Goal: Task Accomplishment & Management: Use online tool/utility

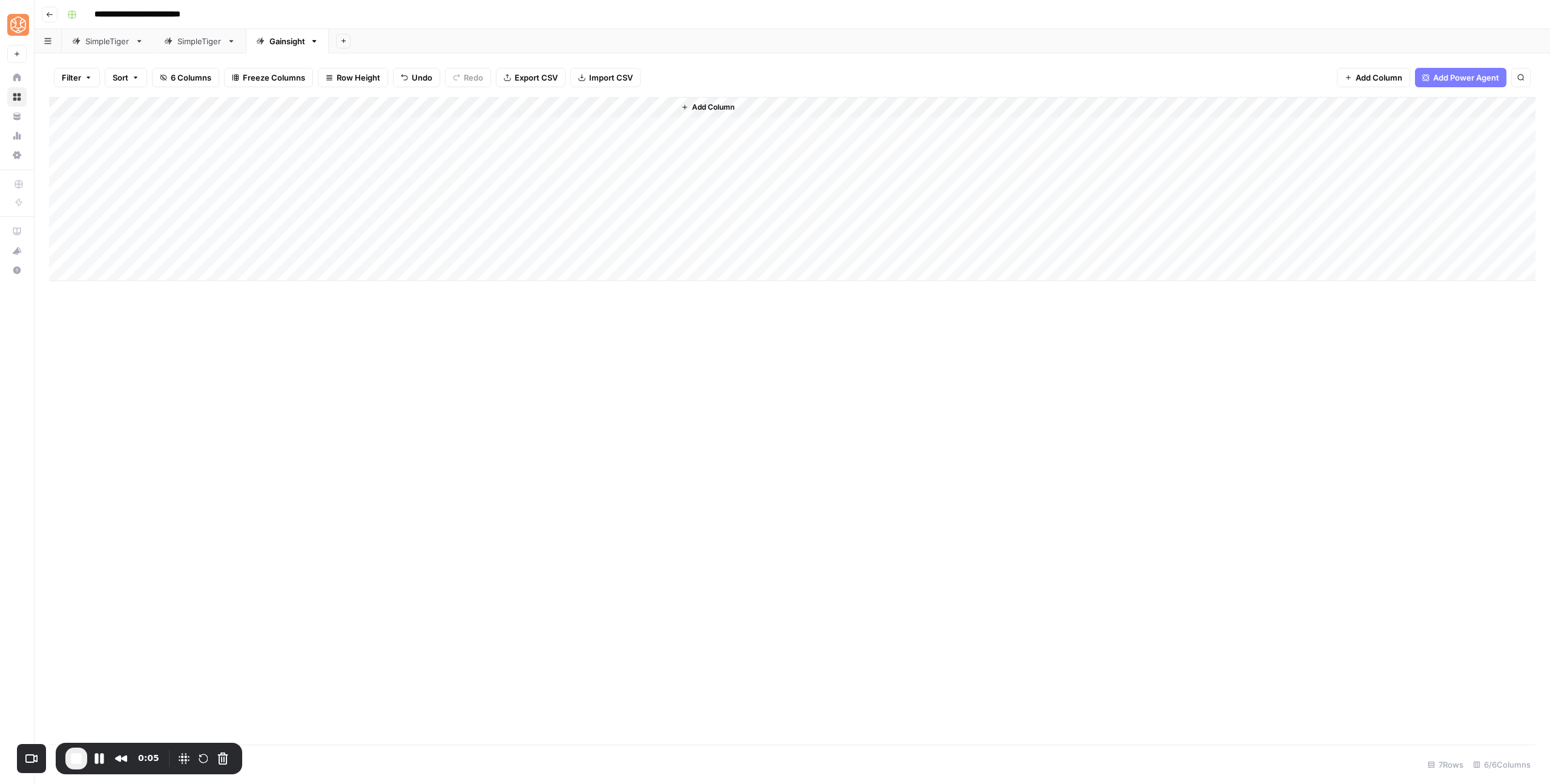
click at [328, 152] on div "Add Column" at bounding box center [793, 189] width 1487 height 184
click at [424, 146] on div "Add Column" at bounding box center [793, 189] width 1487 height 184
click at [136, 152] on div "Add Column" at bounding box center [793, 189] width 1487 height 184
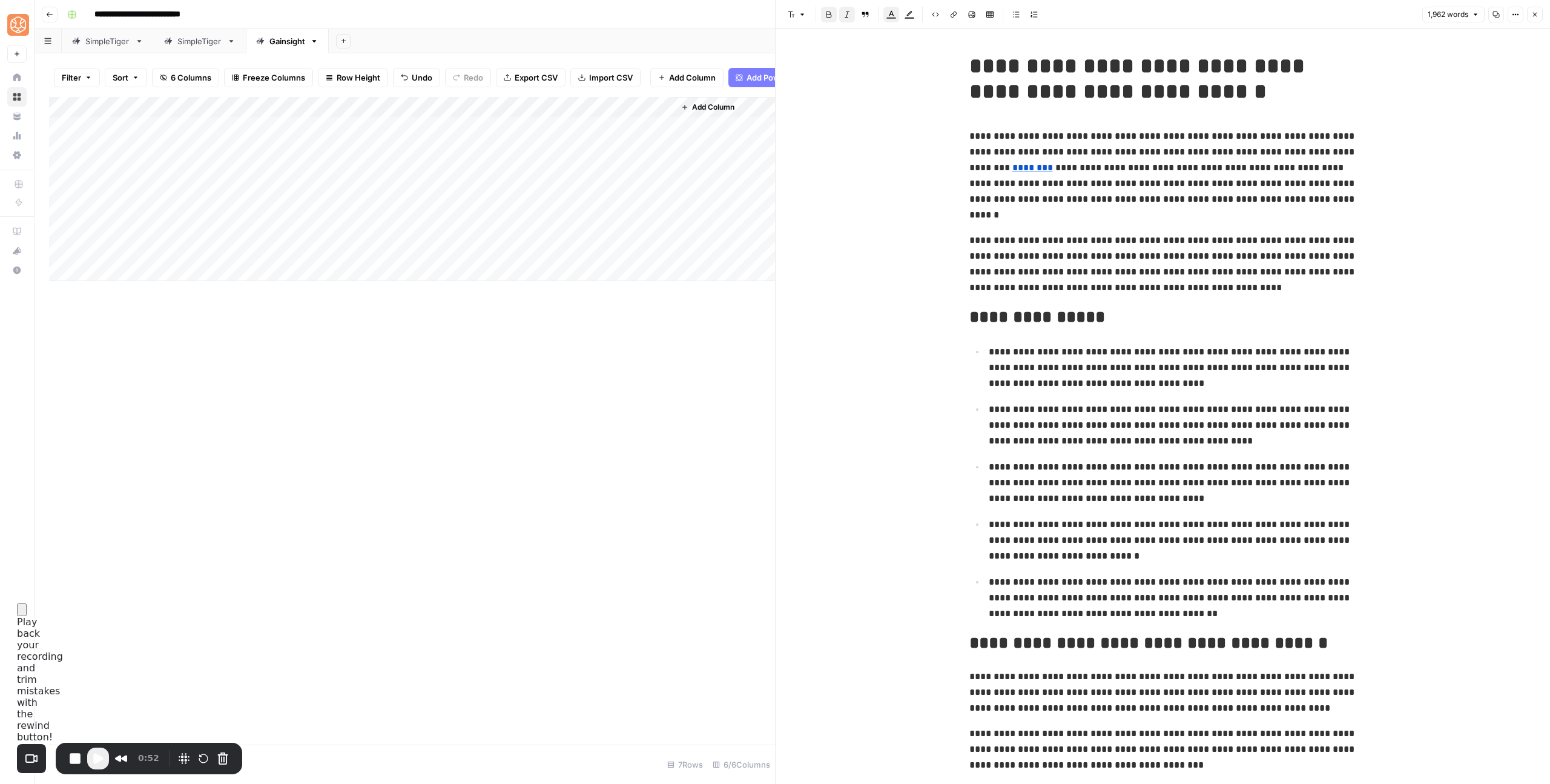
click at [128, 176] on div "Add Column" at bounding box center [412, 189] width 726 height 184
click at [121, 239] on div "Add Column" at bounding box center [412, 189] width 726 height 184
click at [131, 217] on div "Add Column" at bounding box center [412, 189] width 726 height 184
click at [127, 236] on div "Add Column" at bounding box center [412, 189] width 726 height 184
click at [81, 258] on div "Add Column" at bounding box center [412, 189] width 726 height 184
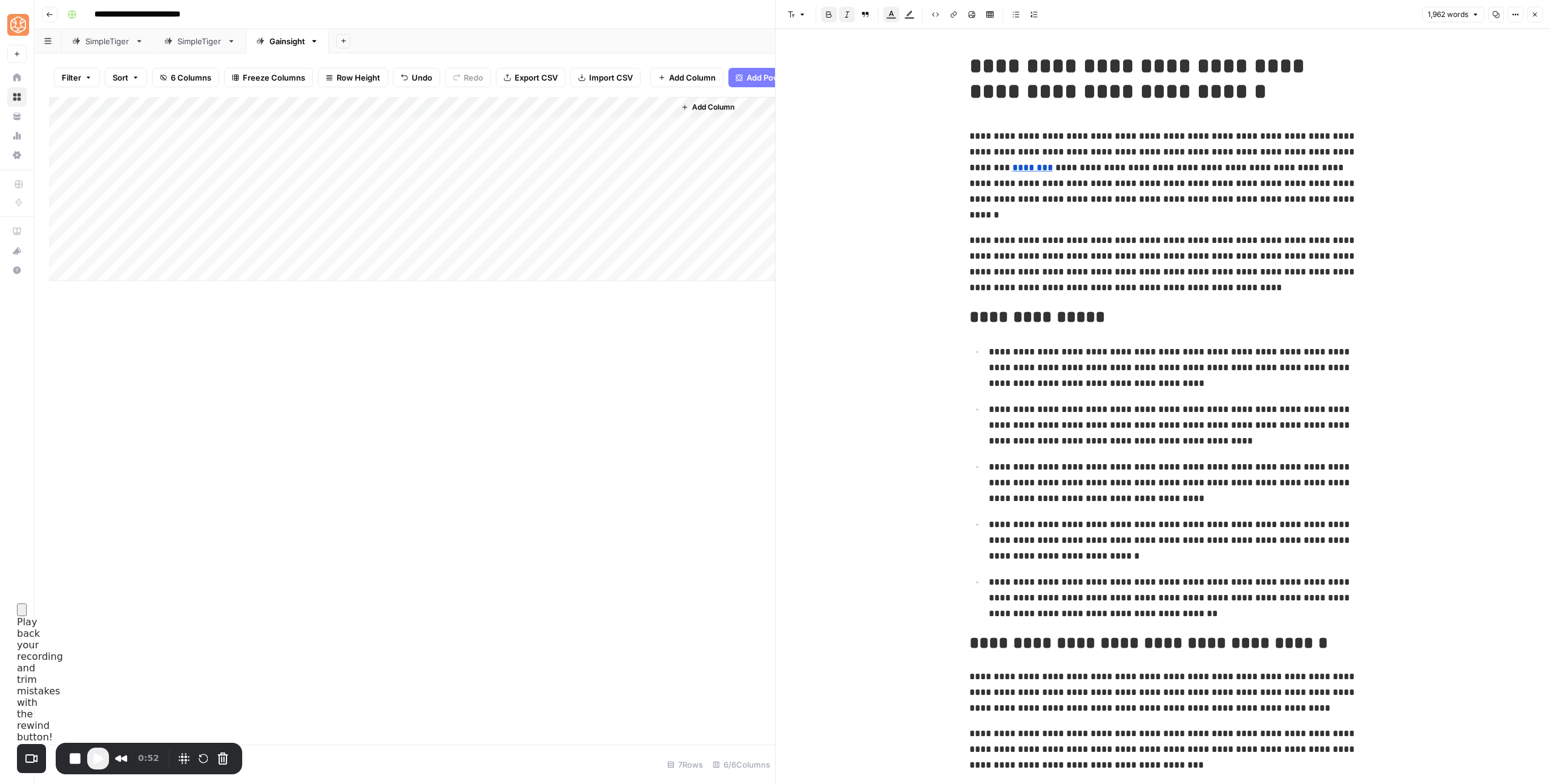
click at [100, 755] on span "Play Recording" at bounding box center [98, 758] width 15 height 15
click at [146, 261] on div "Add Column" at bounding box center [412, 189] width 726 height 184
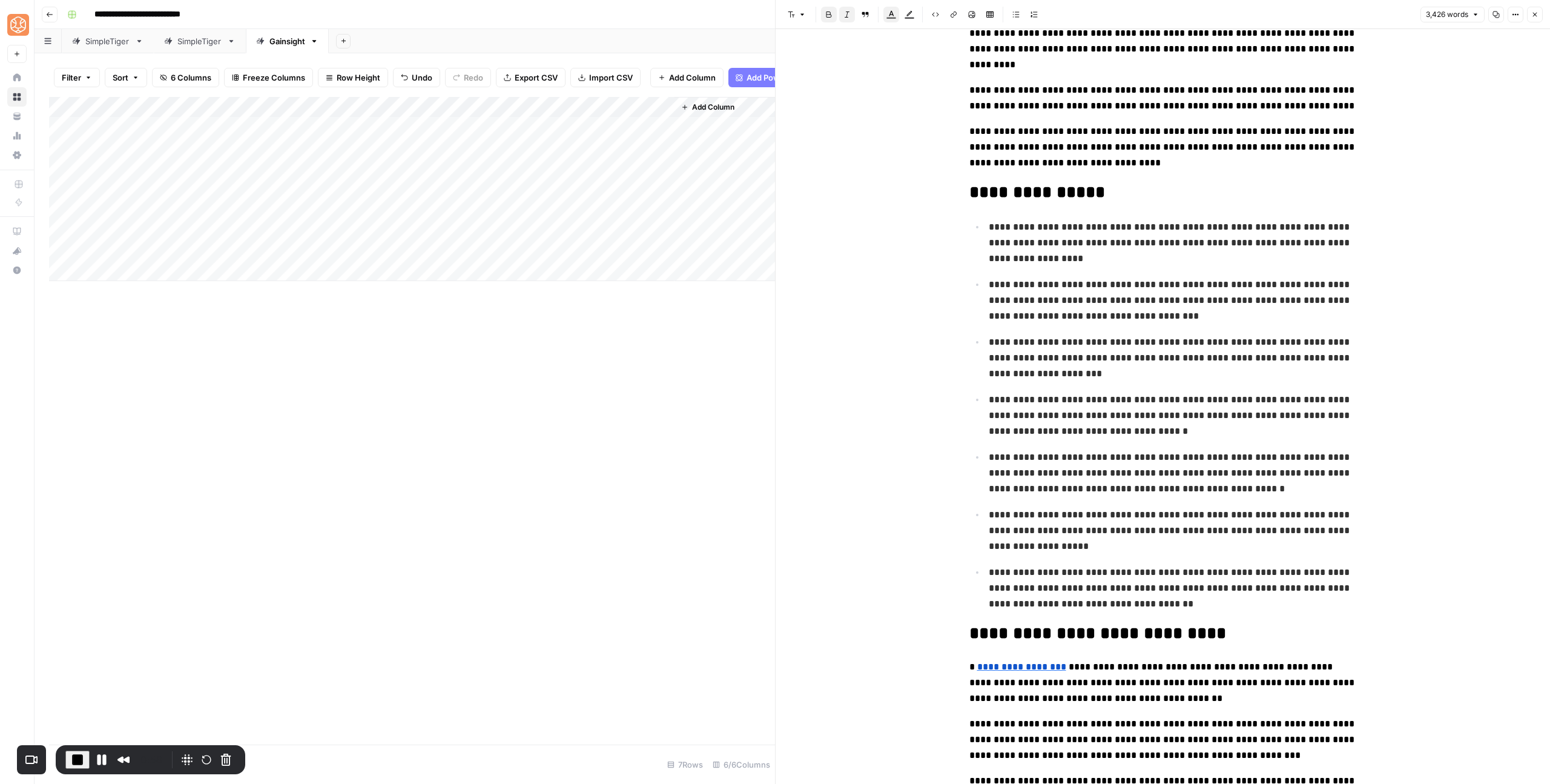
scroll to position [201, 0]
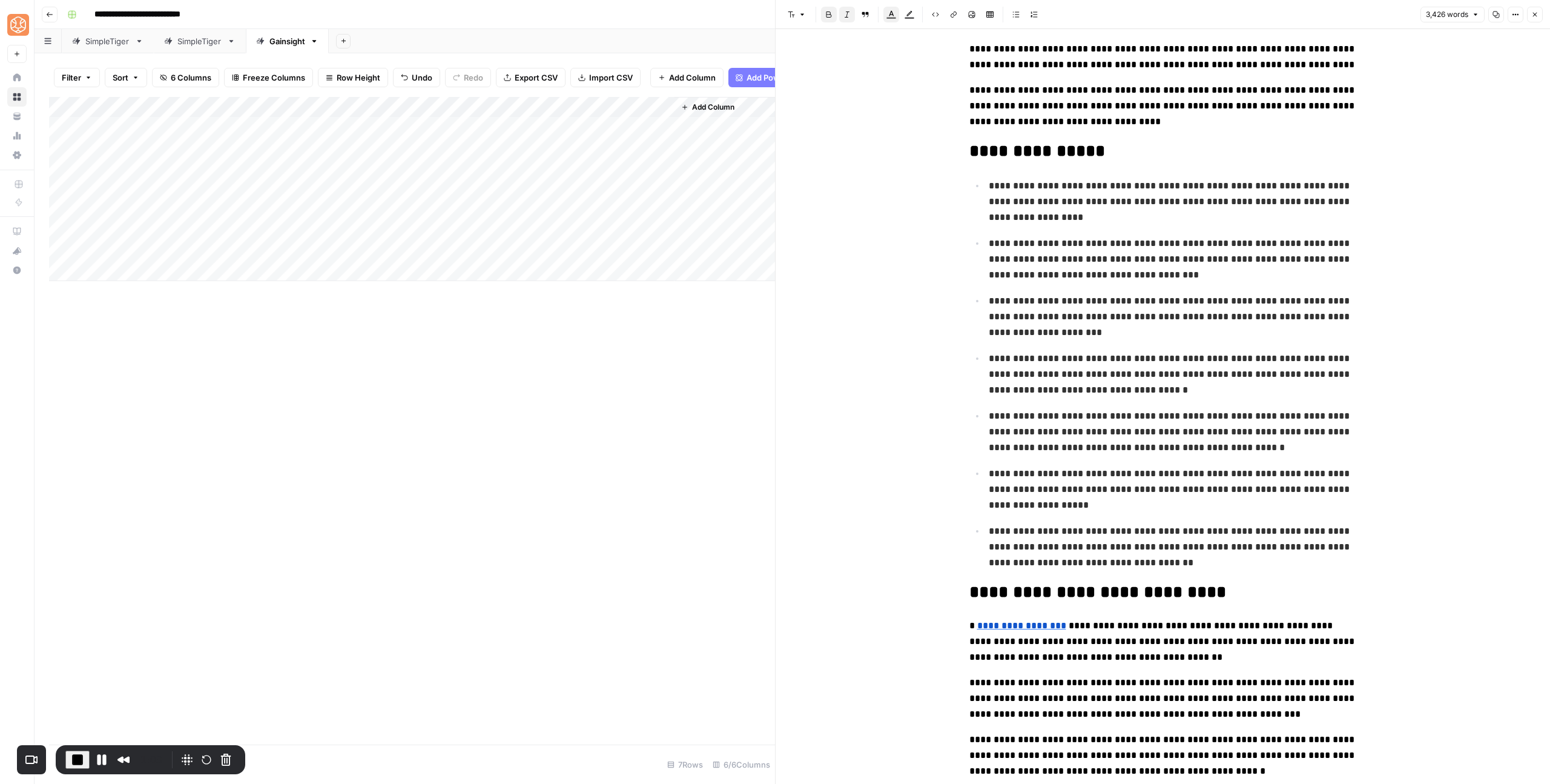
click at [456, 259] on div "Add Column" at bounding box center [412, 189] width 726 height 184
click at [439, 261] on div "Add Column" at bounding box center [412, 189] width 726 height 184
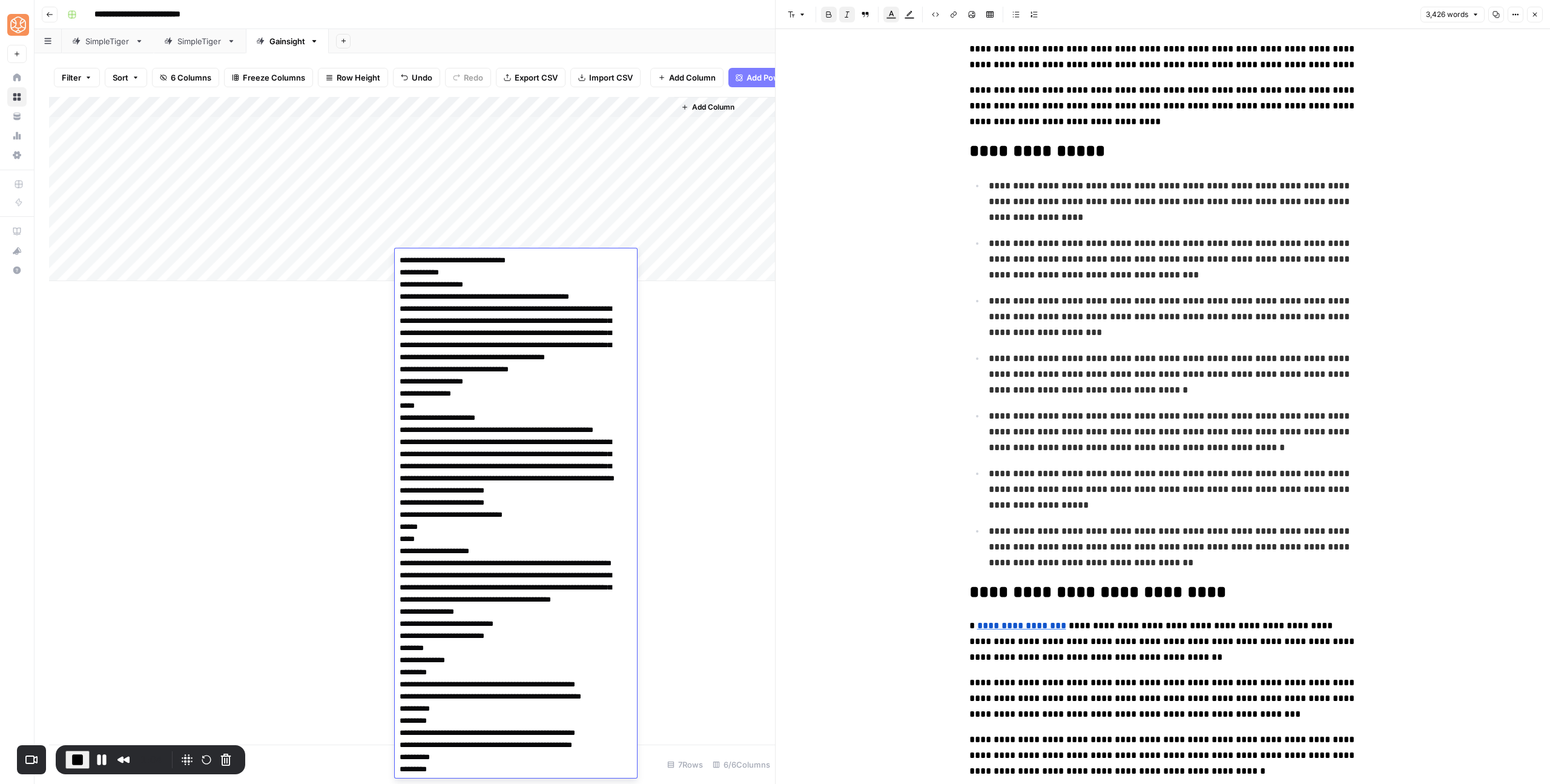
scroll to position [3924, 0]
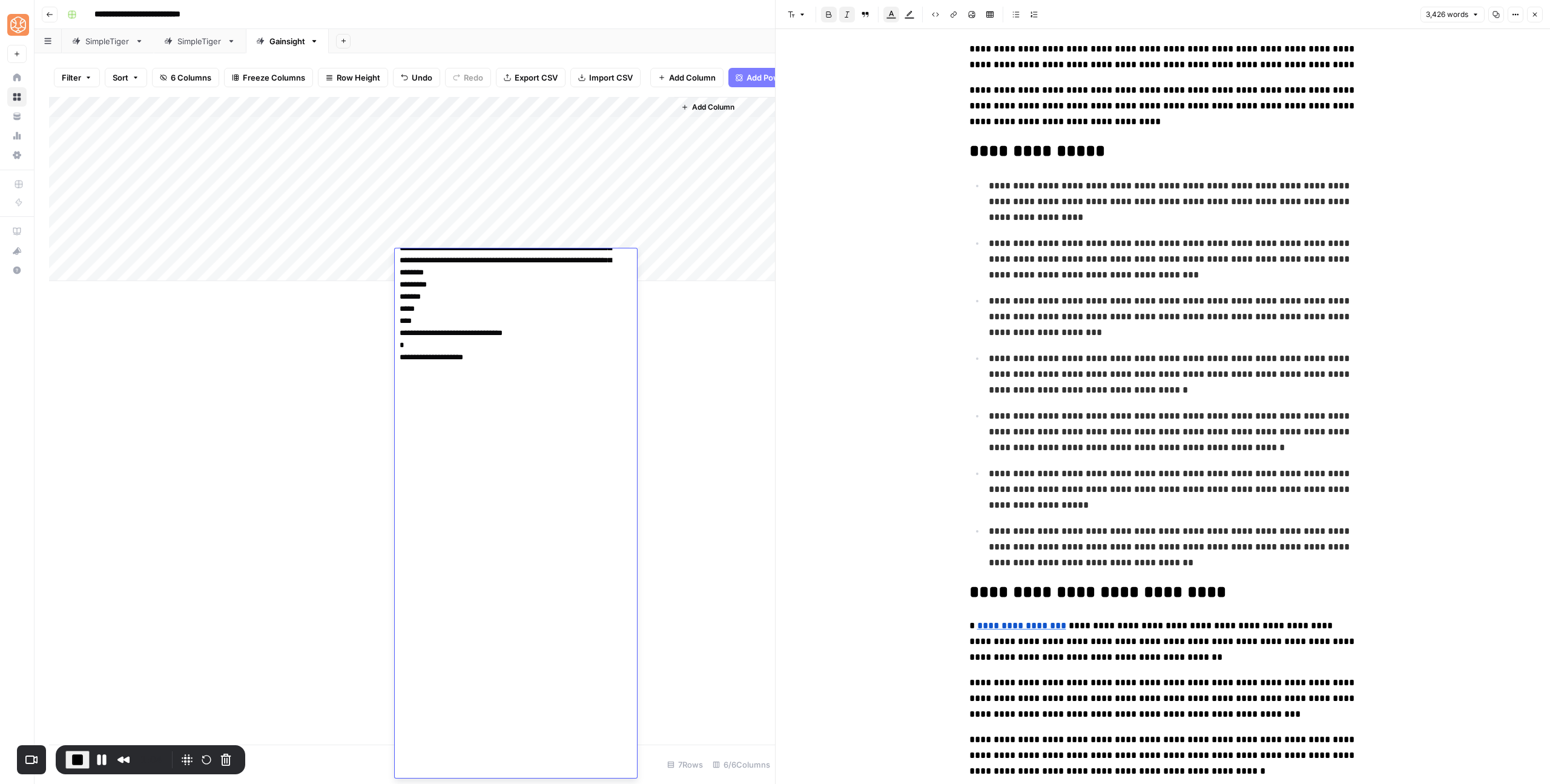
click at [731, 378] on div "Add Column" at bounding box center [412, 420] width 726 height 647
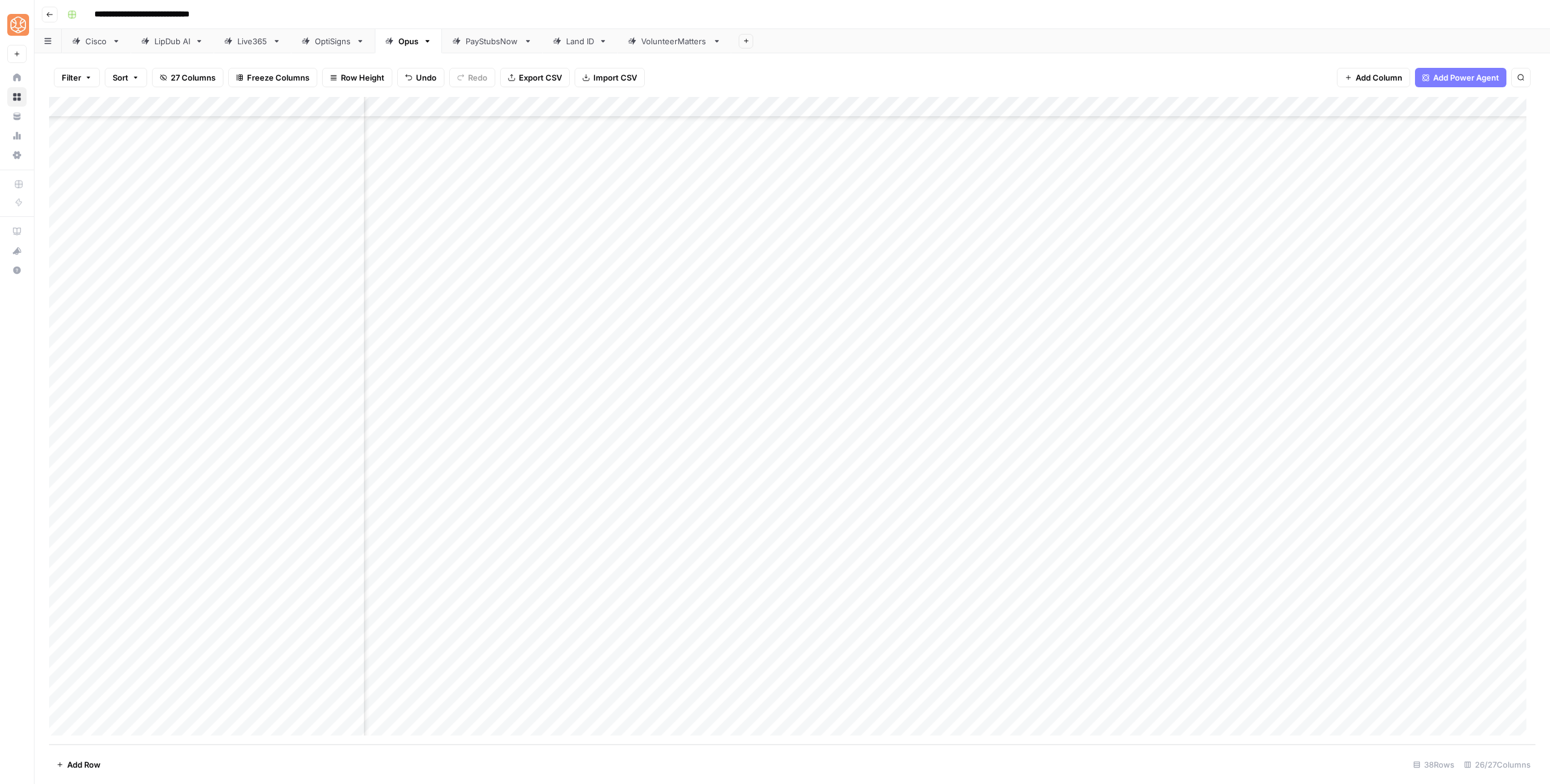
click at [260, 542] on div "Add Column" at bounding box center [793, 420] width 1487 height 647
click at [1125, 541] on div "Add Column" at bounding box center [793, 420] width 1487 height 647
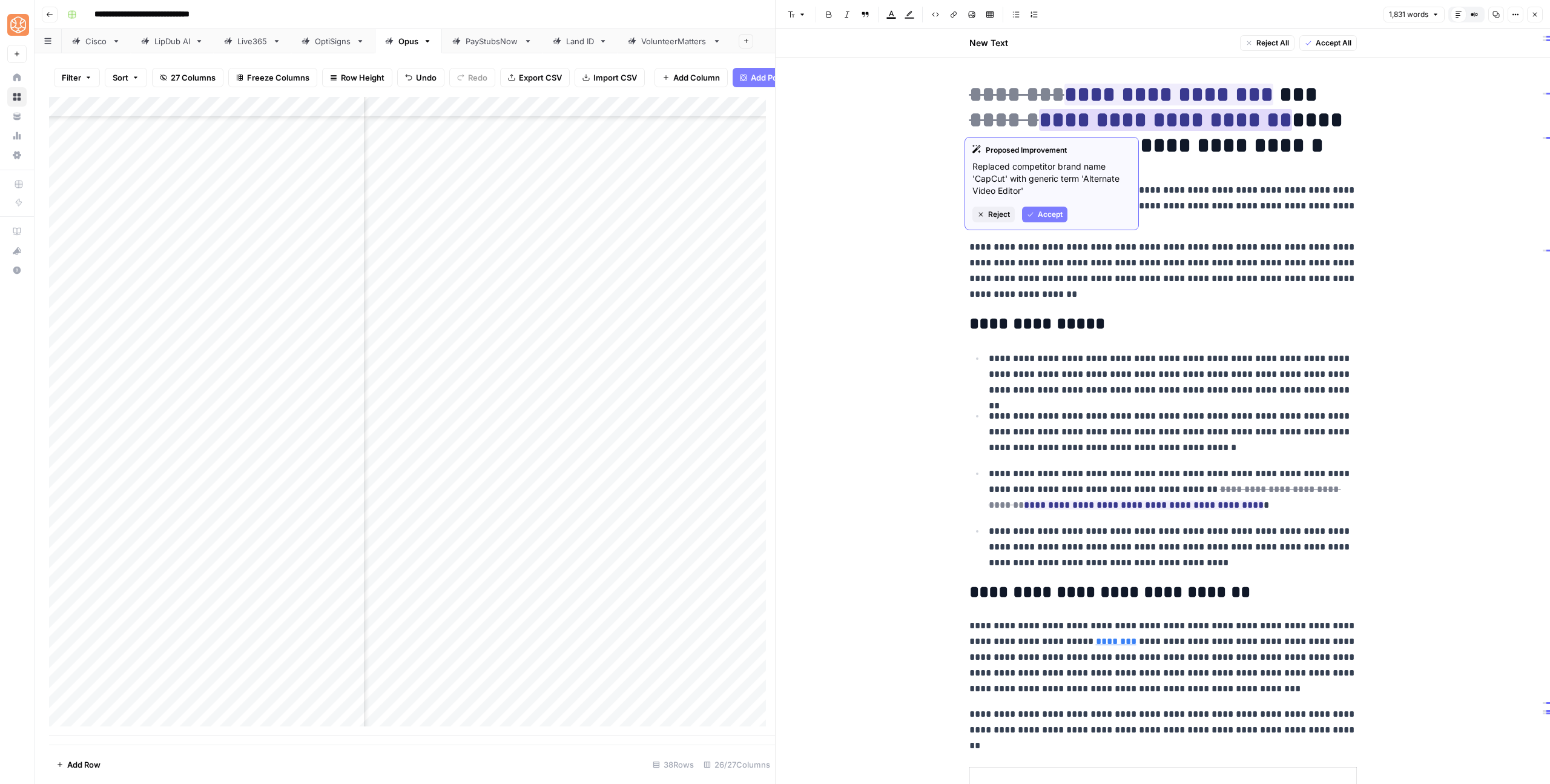
click at [978, 220] on button "Reject" at bounding box center [994, 214] width 42 height 16
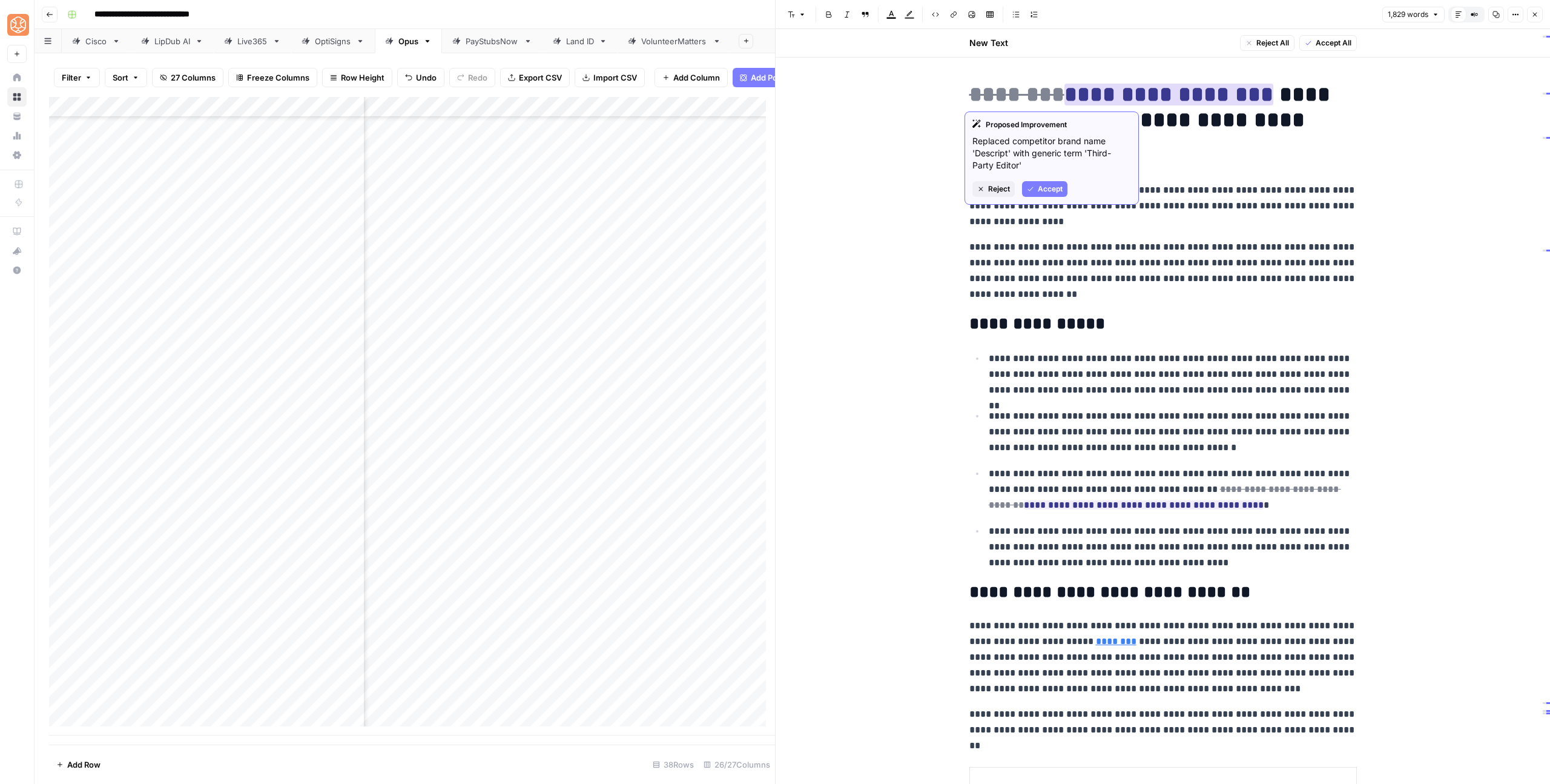
click at [999, 182] on button "Reject" at bounding box center [994, 189] width 42 height 16
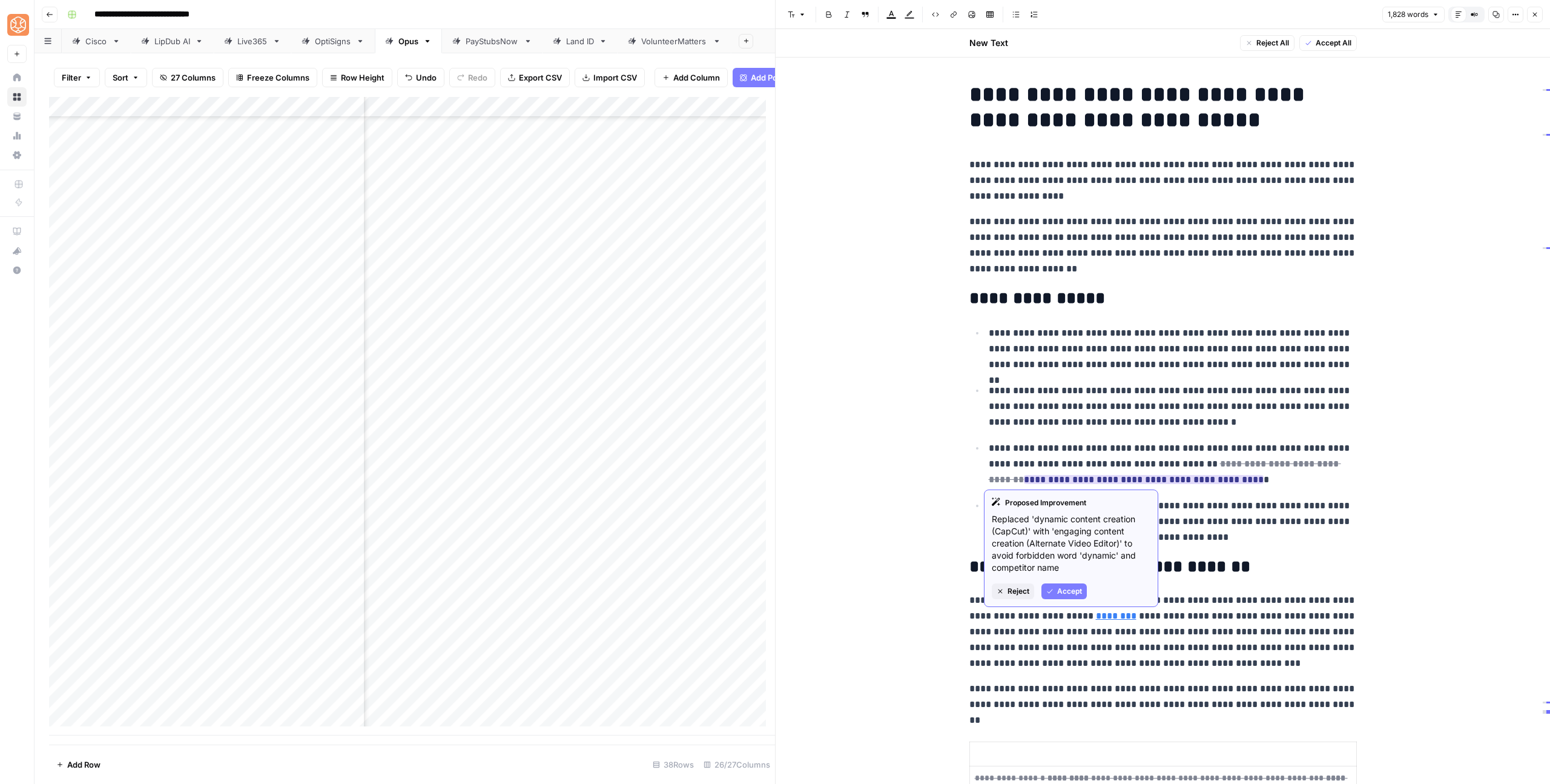
click at [1063, 586] on span "Accept" at bounding box center [1069, 591] width 25 height 11
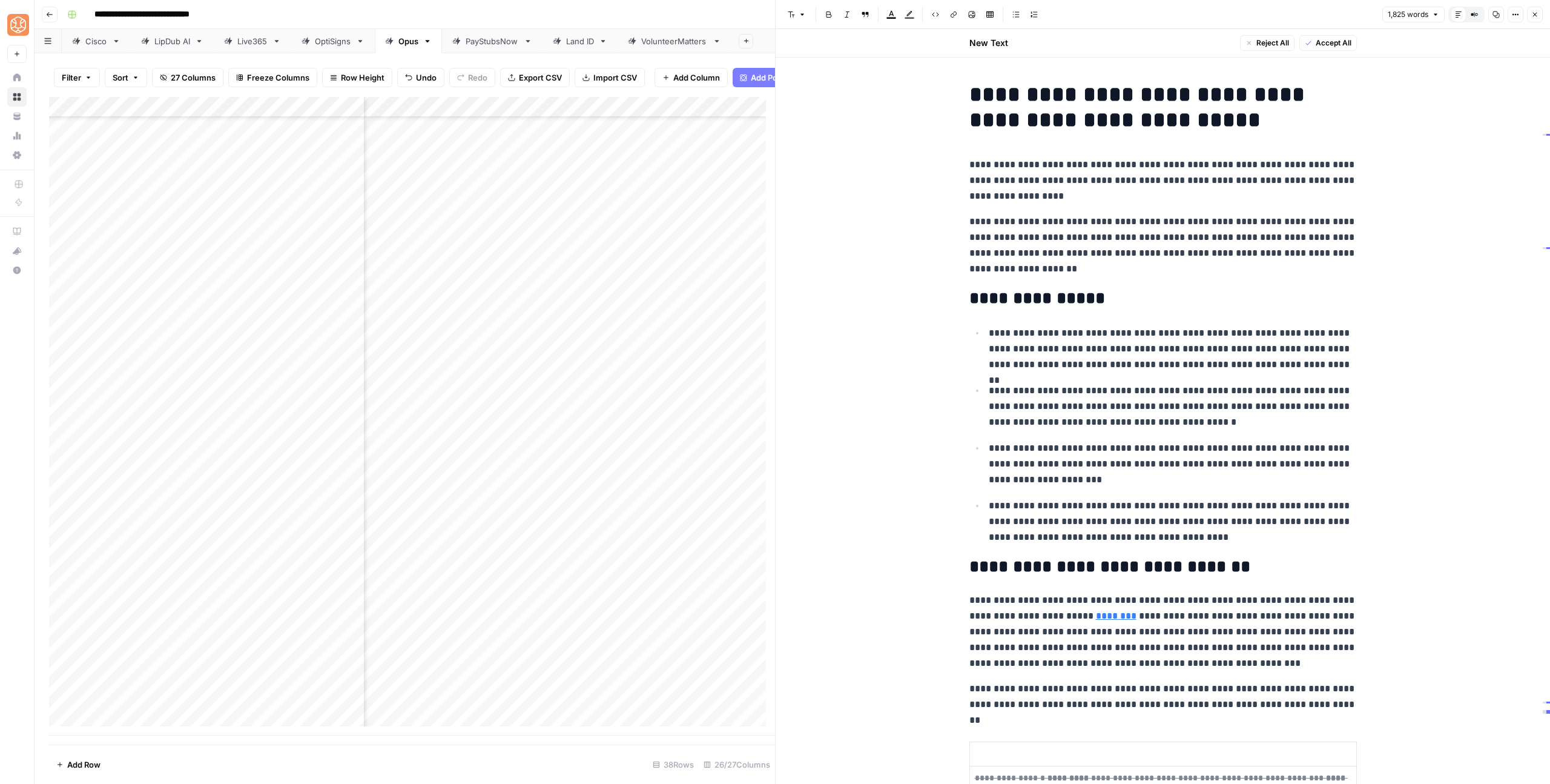
click at [1248, 476] on p "**********" at bounding box center [1172, 463] width 368 height 48
drag, startPoint x: 1053, startPoint y: 221, endPoint x: 1145, endPoint y: 221, distance: 92.0
click at [1146, 221] on p "**********" at bounding box center [1163, 245] width 387 height 63
click at [1238, 463] on p "**********" at bounding box center [1172, 463] width 368 height 48
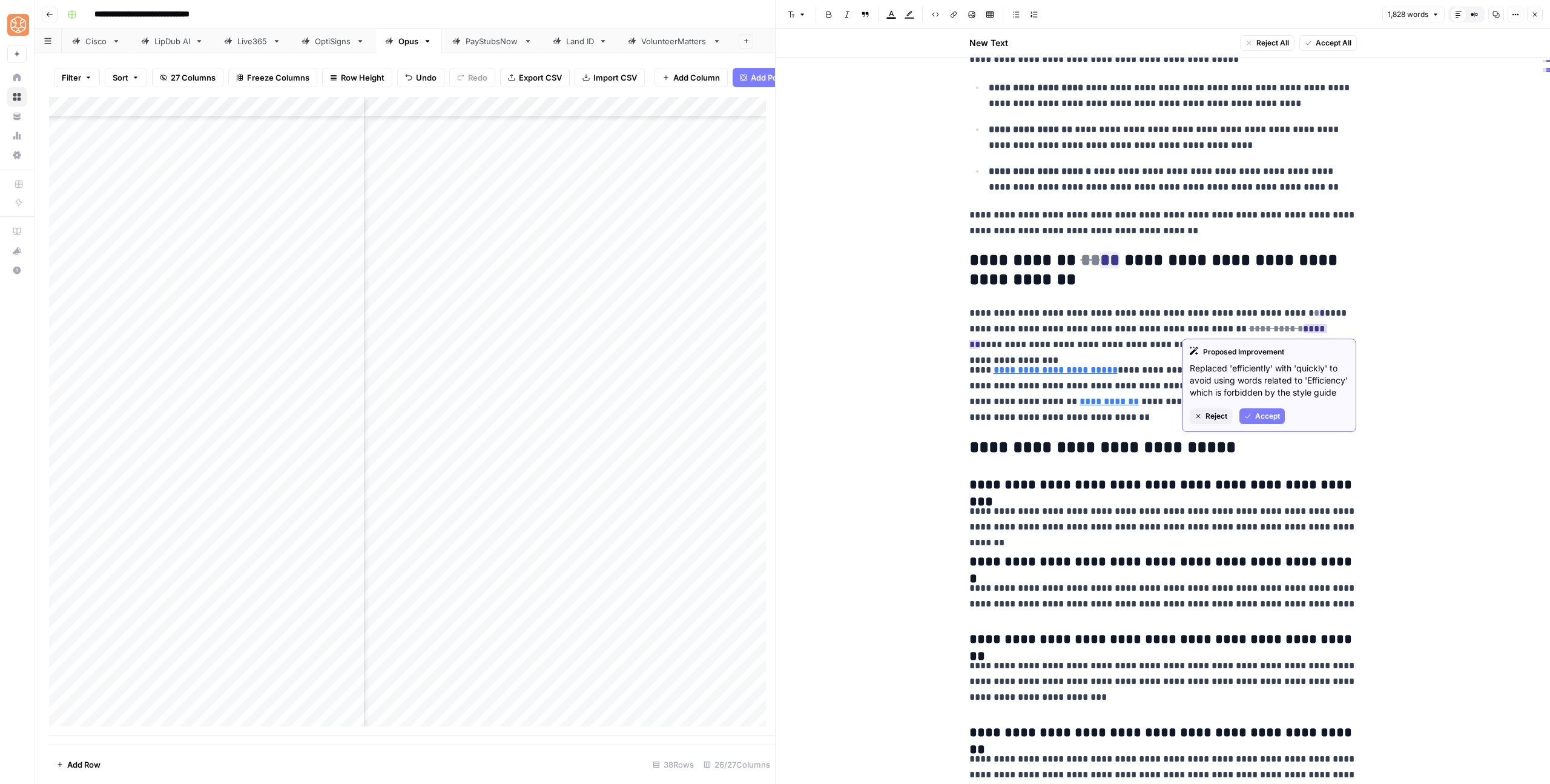
click at [1261, 422] on span "Accept" at bounding box center [1268, 416] width 25 height 11
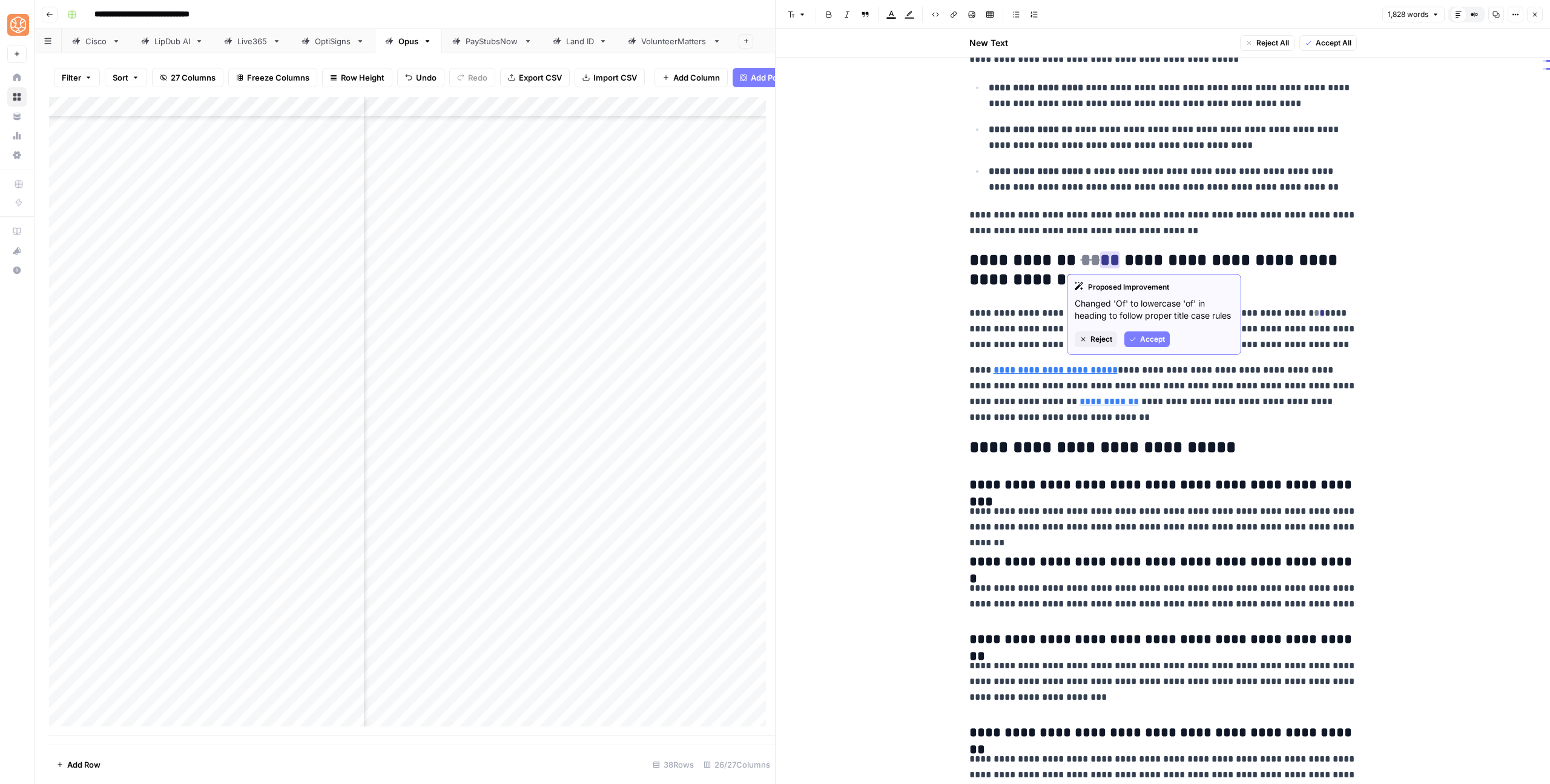
click at [1136, 334] on button "Accept" at bounding box center [1147, 339] width 45 height 16
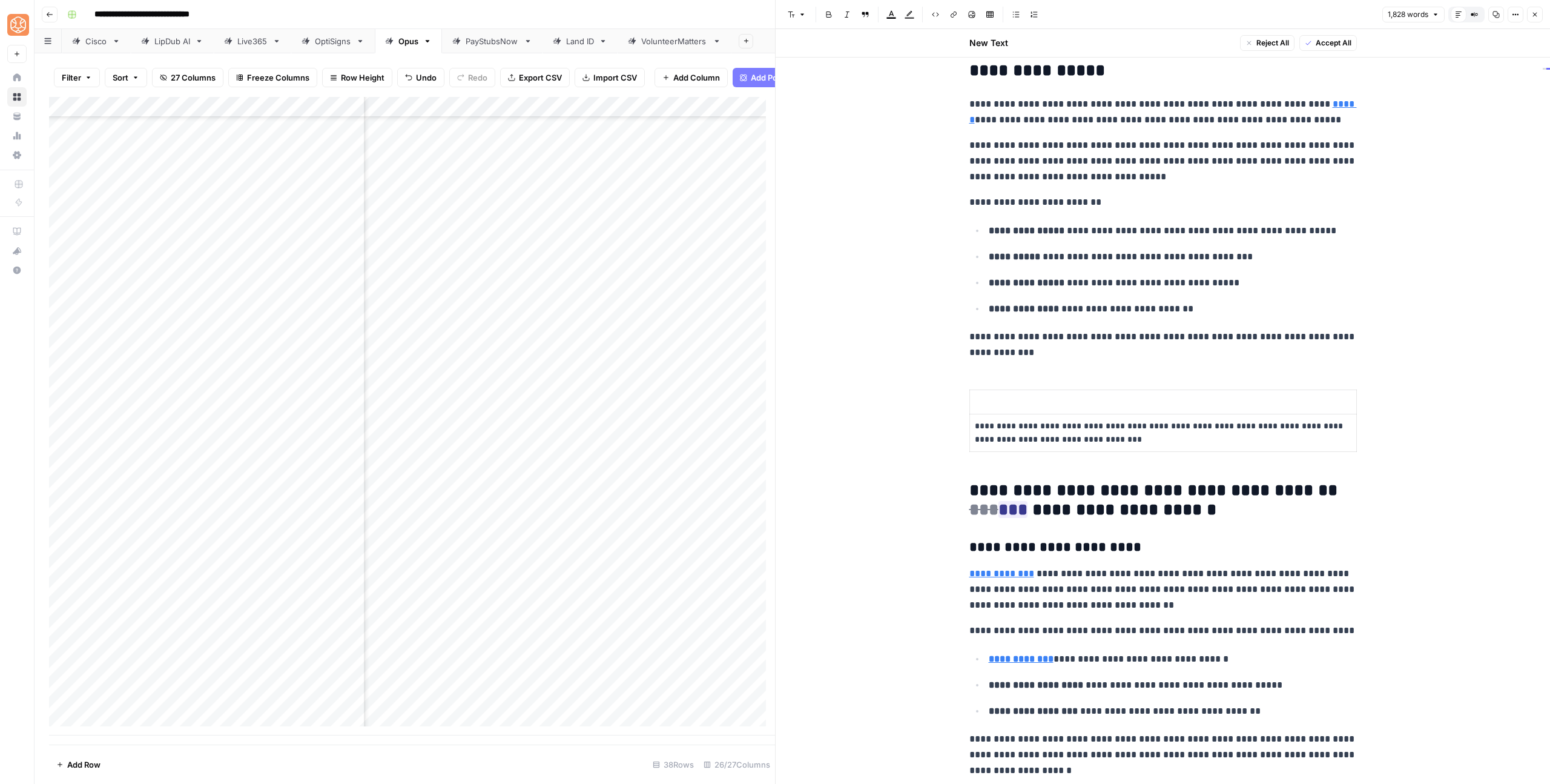
scroll to position [0, 0]
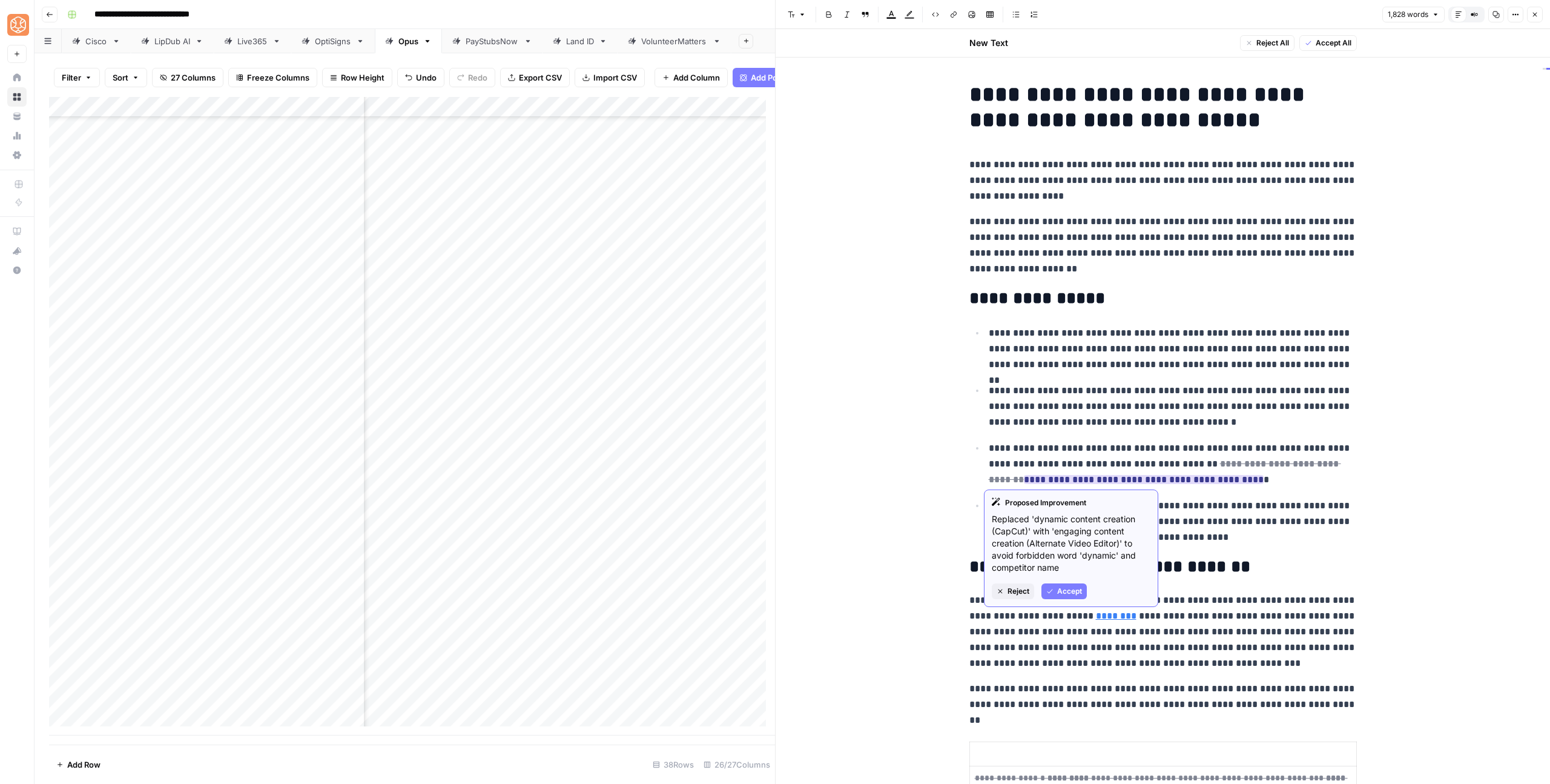
click at [1009, 587] on span "Reject" at bounding box center [1018, 591] width 22 height 11
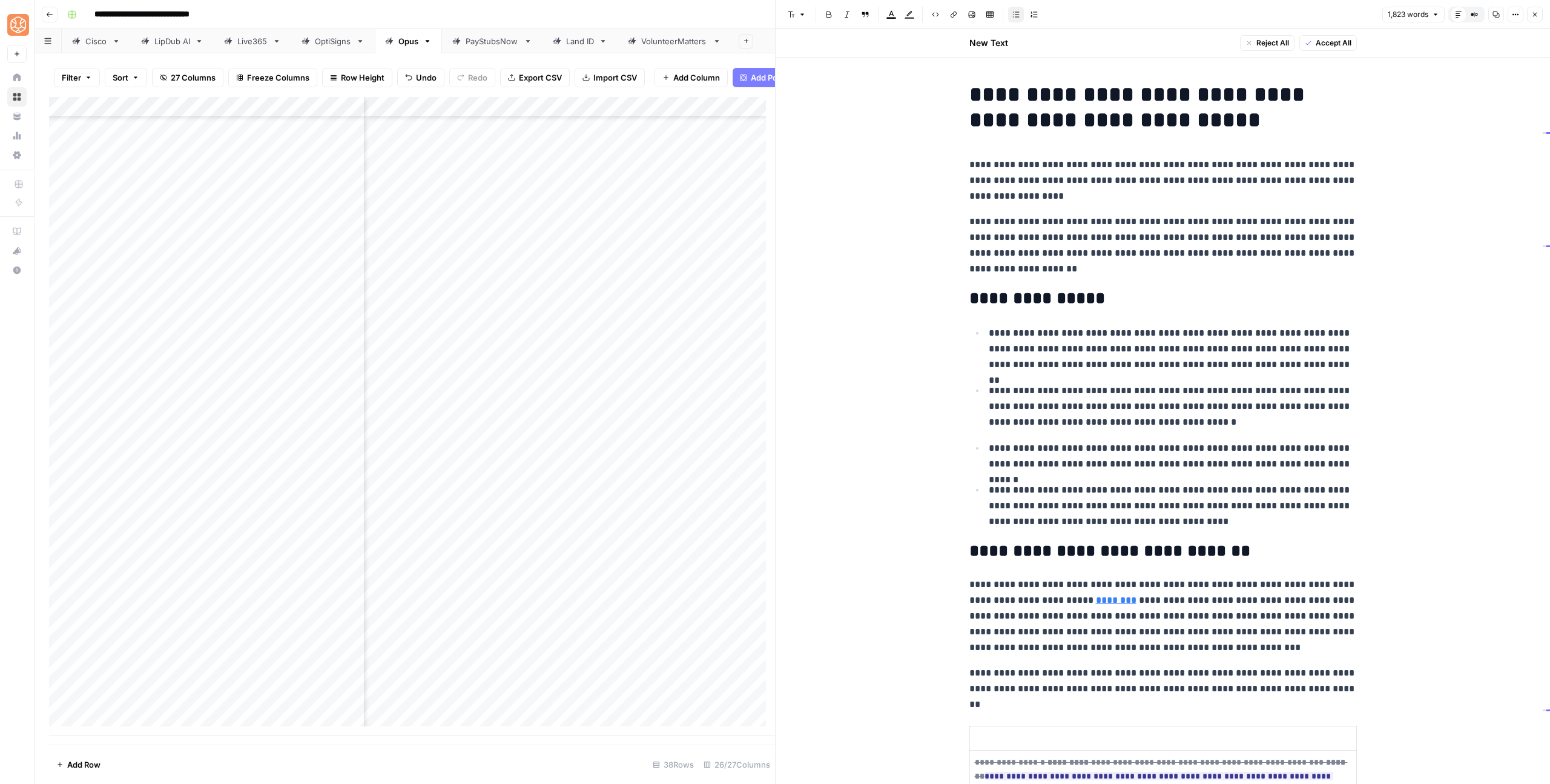
click at [1182, 462] on p "**********" at bounding box center [1172, 456] width 368 height 31
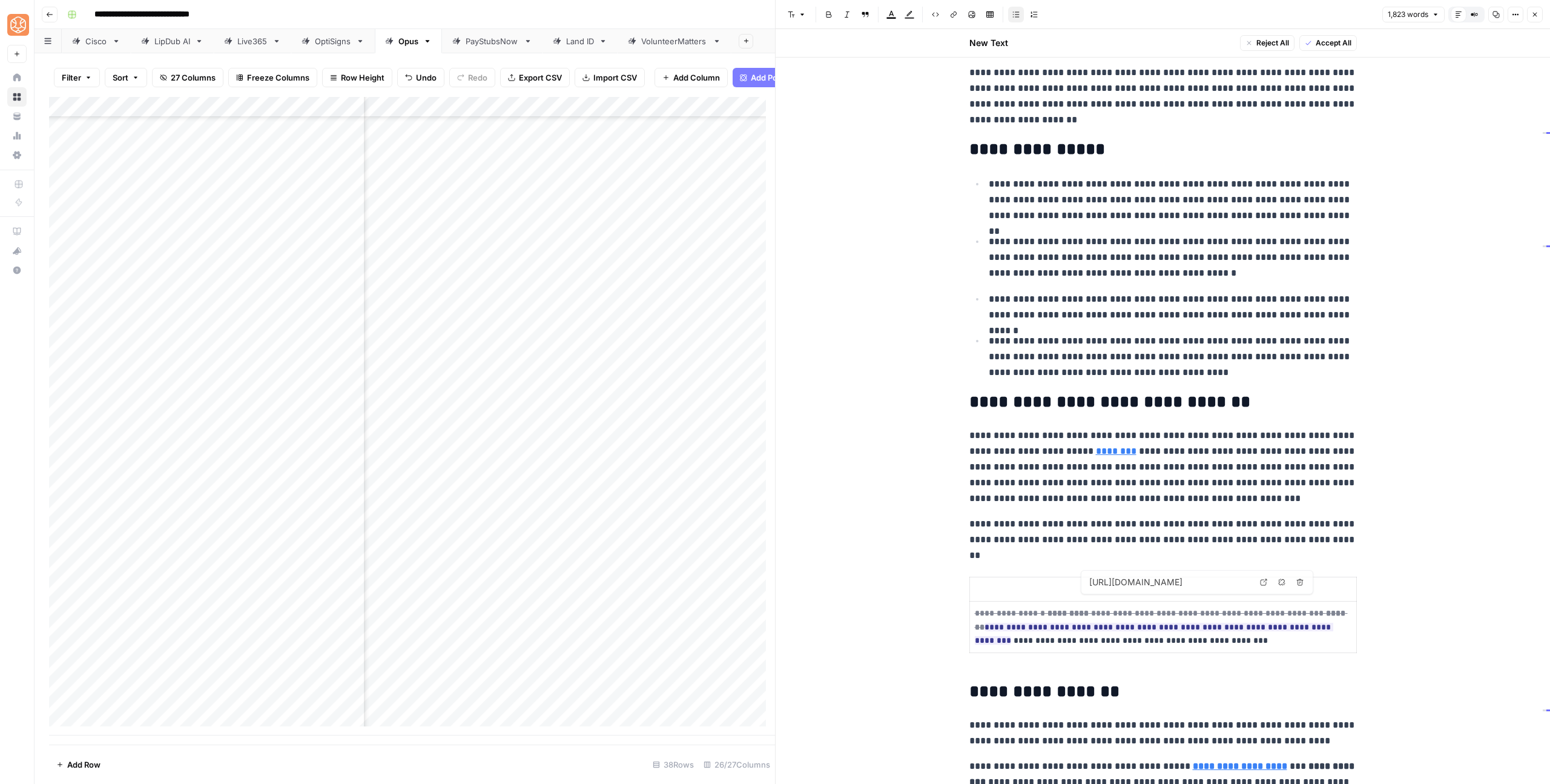
scroll to position [269, 0]
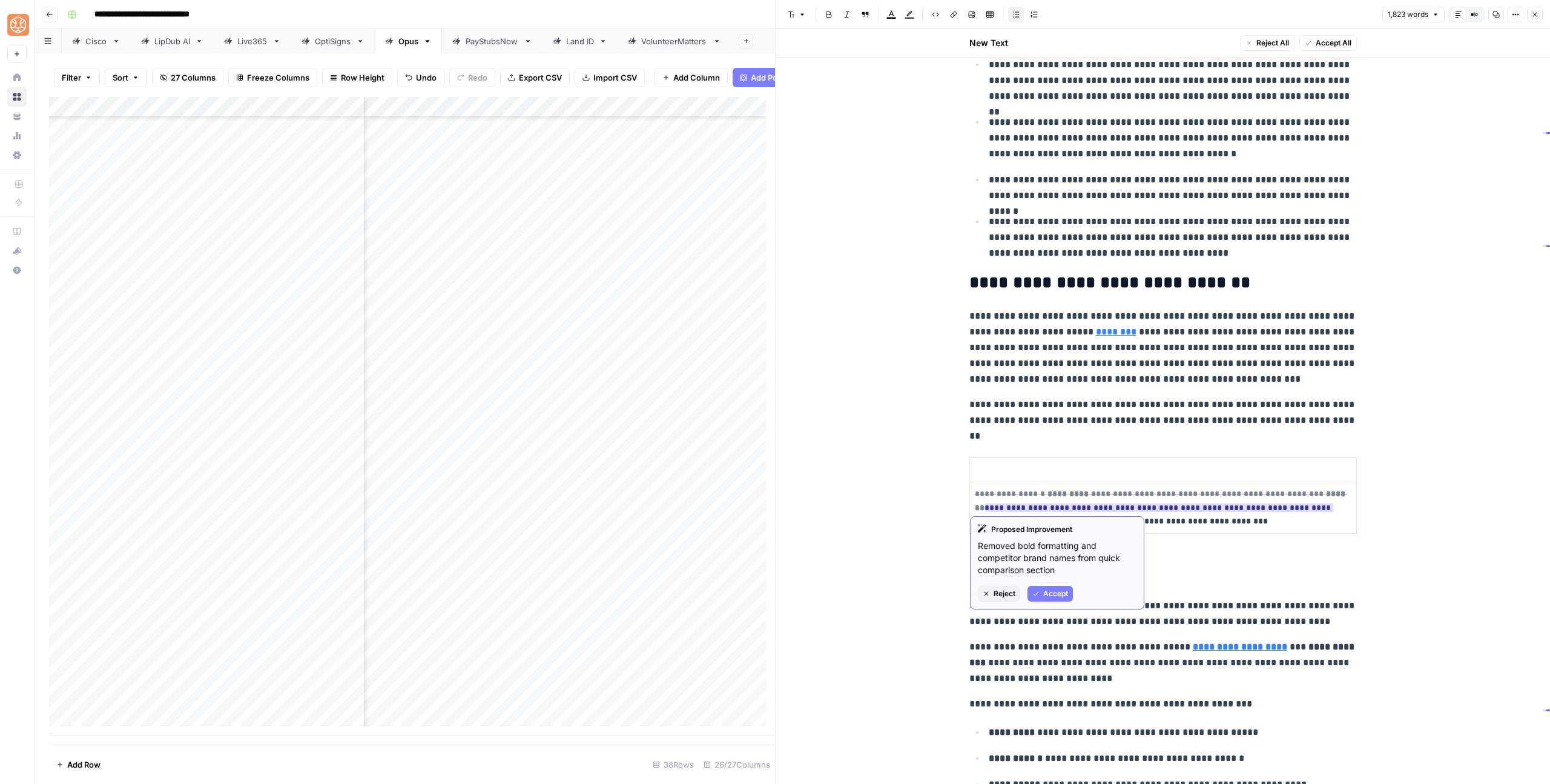
click at [1003, 593] on span "Reject" at bounding box center [1004, 593] width 22 height 11
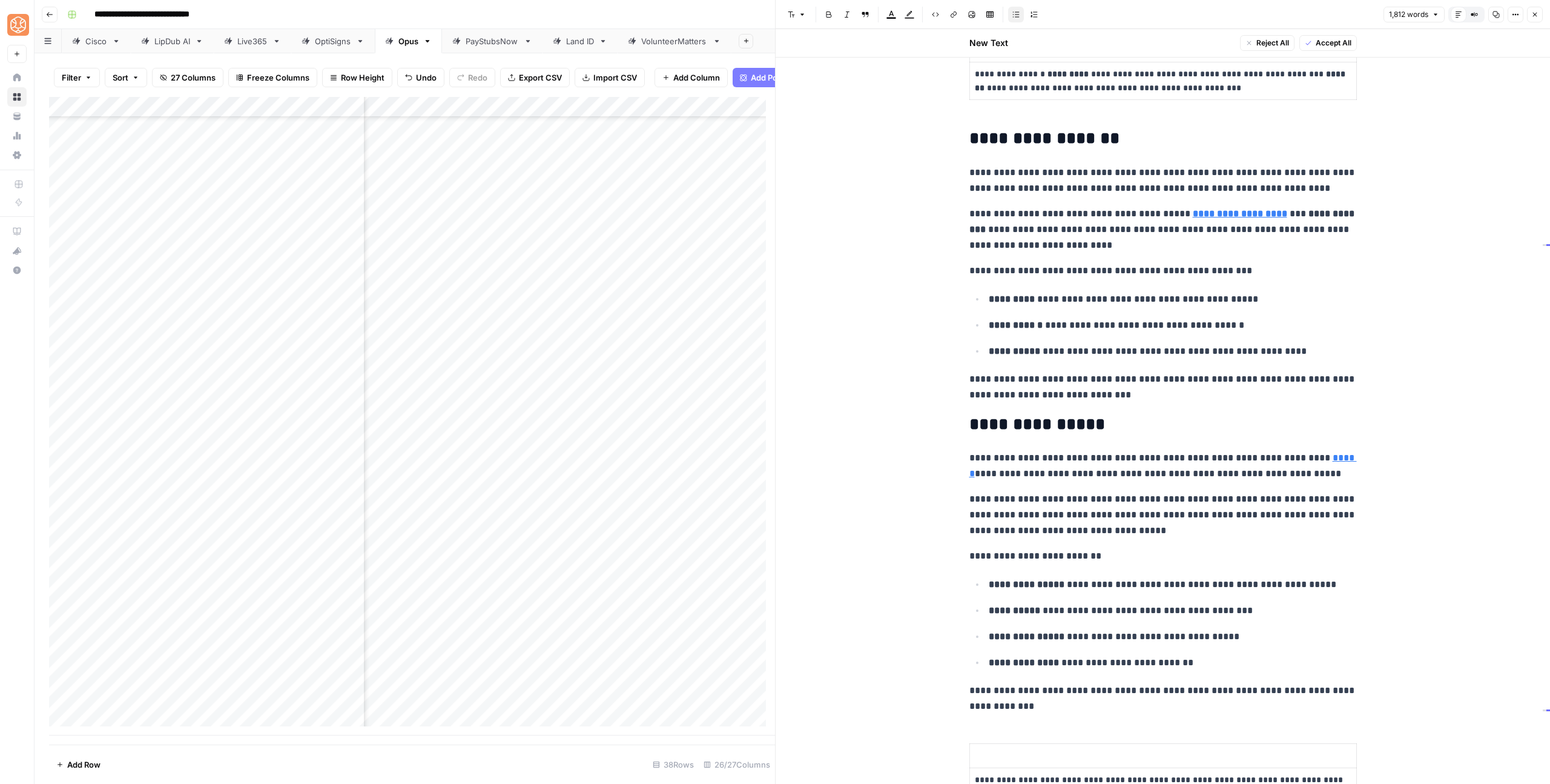
scroll to position [1110, 0]
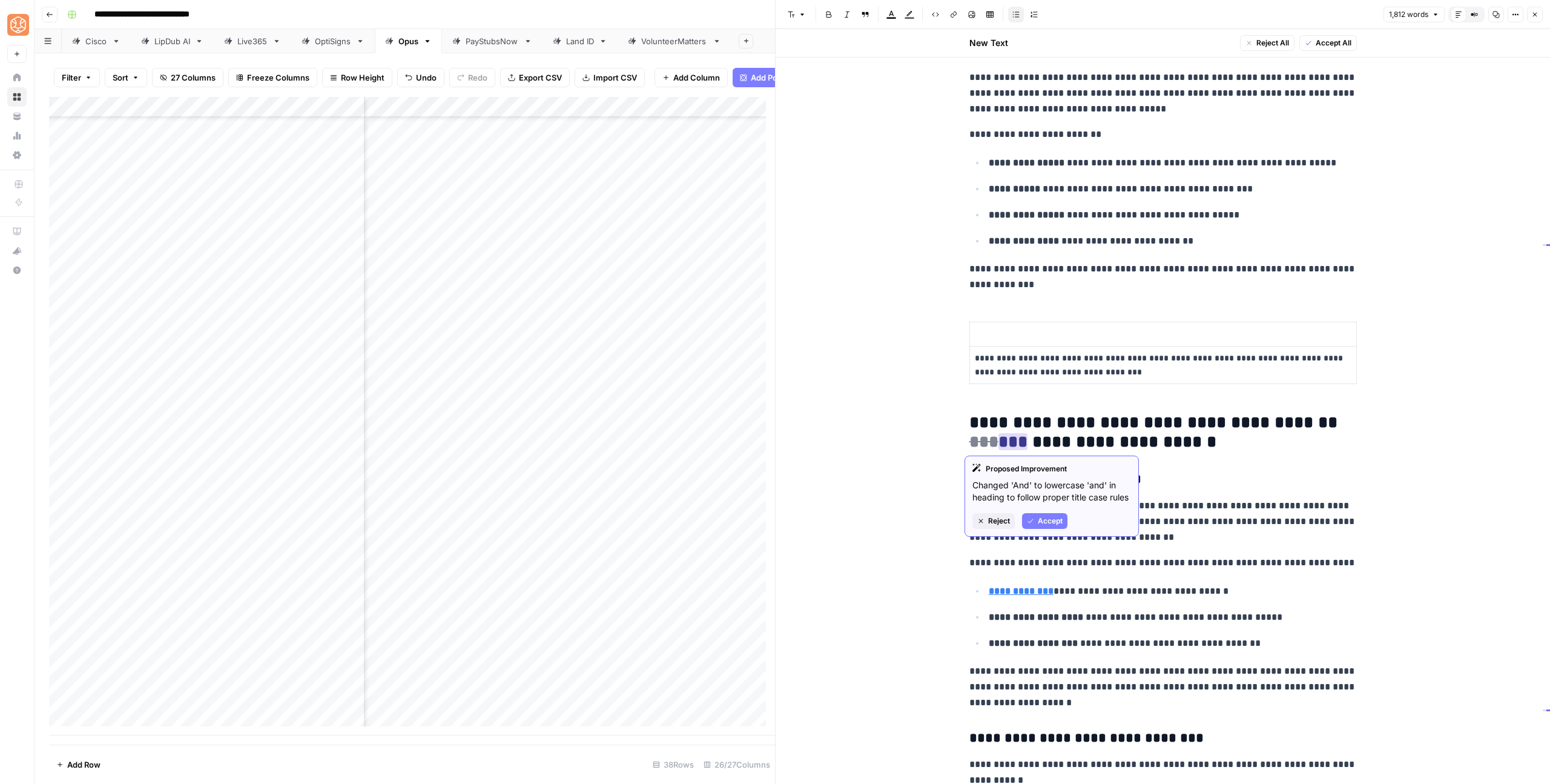
click at [1034, 521] on icon "button" at bounding box center [1031, 521] width 7 height 7
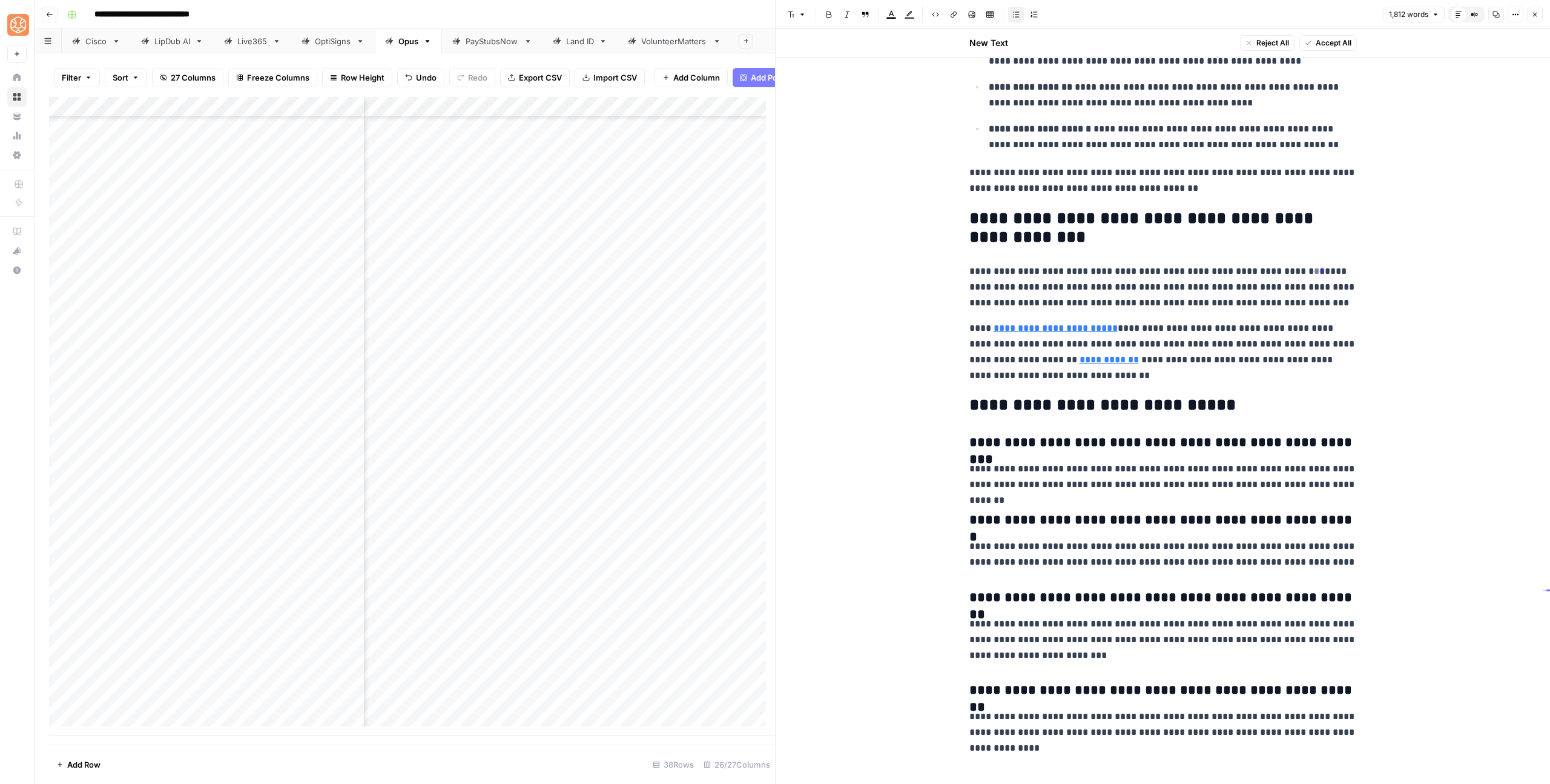
scroll to position [3924, 0]
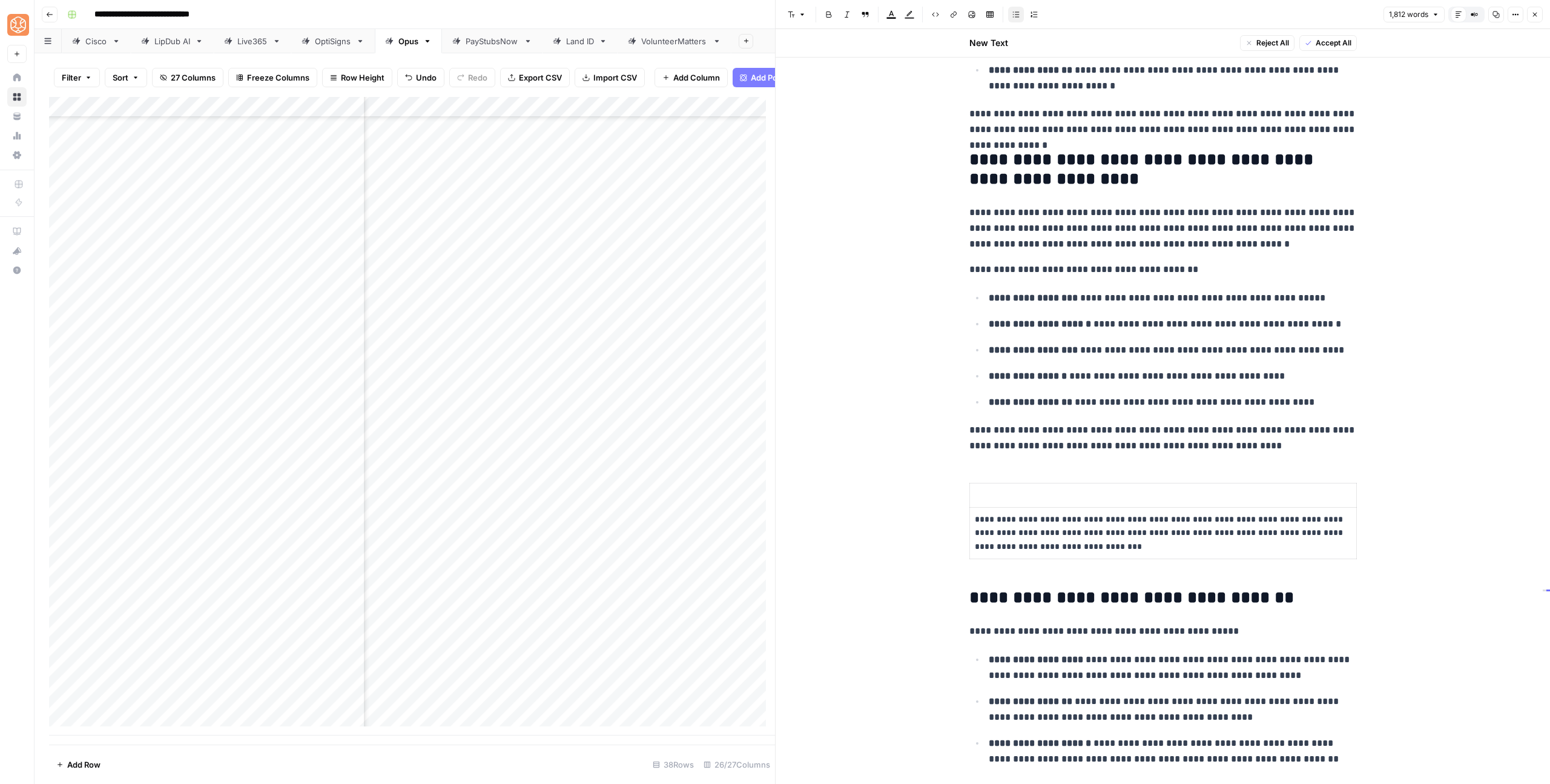
click at [1016, 496] on p at bounding box center [1163, 495] width 377 height 14
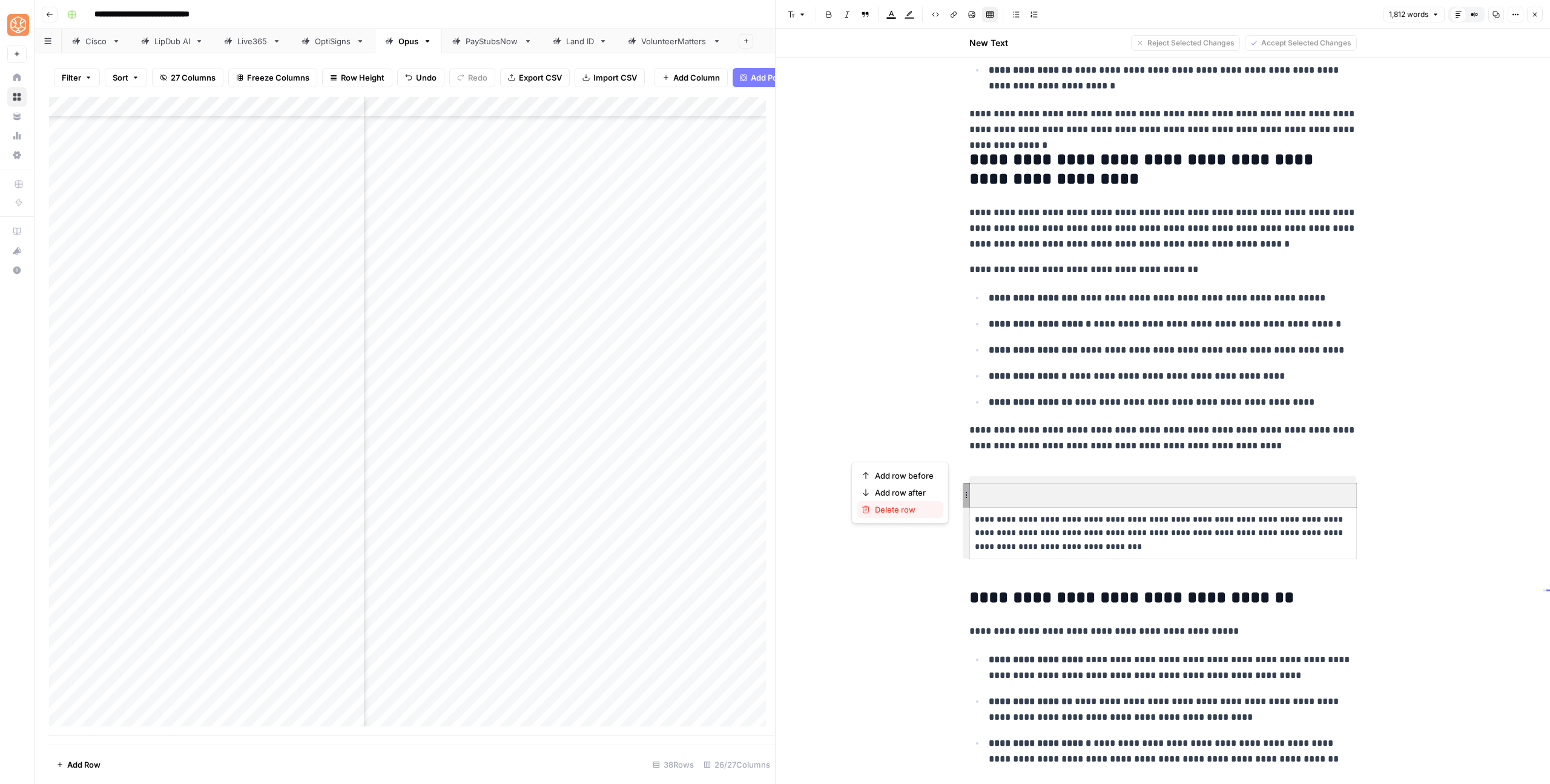
click at [917, 514] on span "Delete row" at bounding box center [905, 509] width 59 height 12
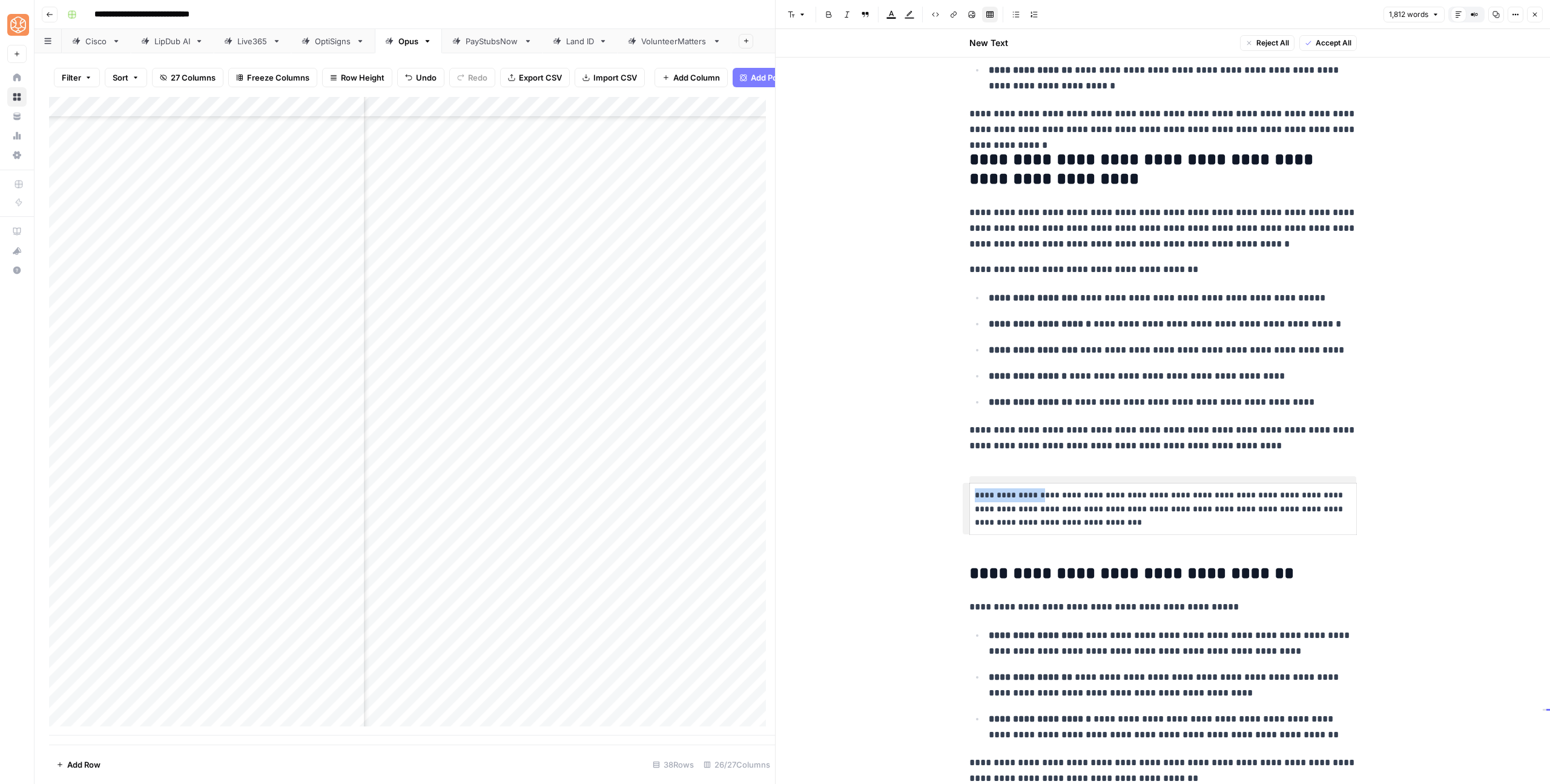
drag, startPoint x: 1042, startPoint y: 497, endPoint x: 967, endPoint y: 496, distance: 75.0
click at [970, 496] on td "**********" at bounding box center [1163, 508] width 387 height 51
click at [1134, 509] on p "**********" at bounding box center [1163, 509] width 377 height 42
click at [1146, 534] on td "**********" at bounding box center [1163, 508] width 387 height 51
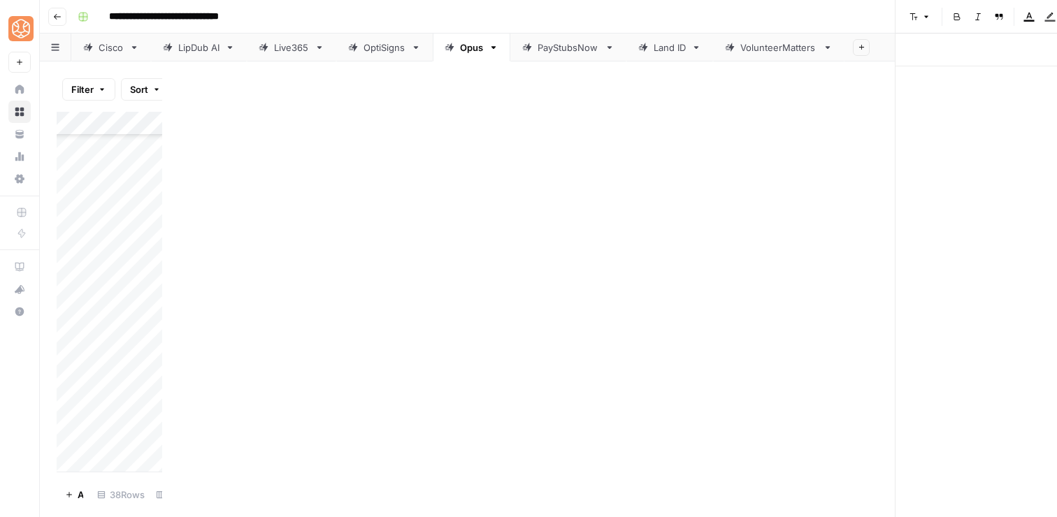
scroll to position [5212, 0]
